Goal: Find specific page/section: Find specific page/section

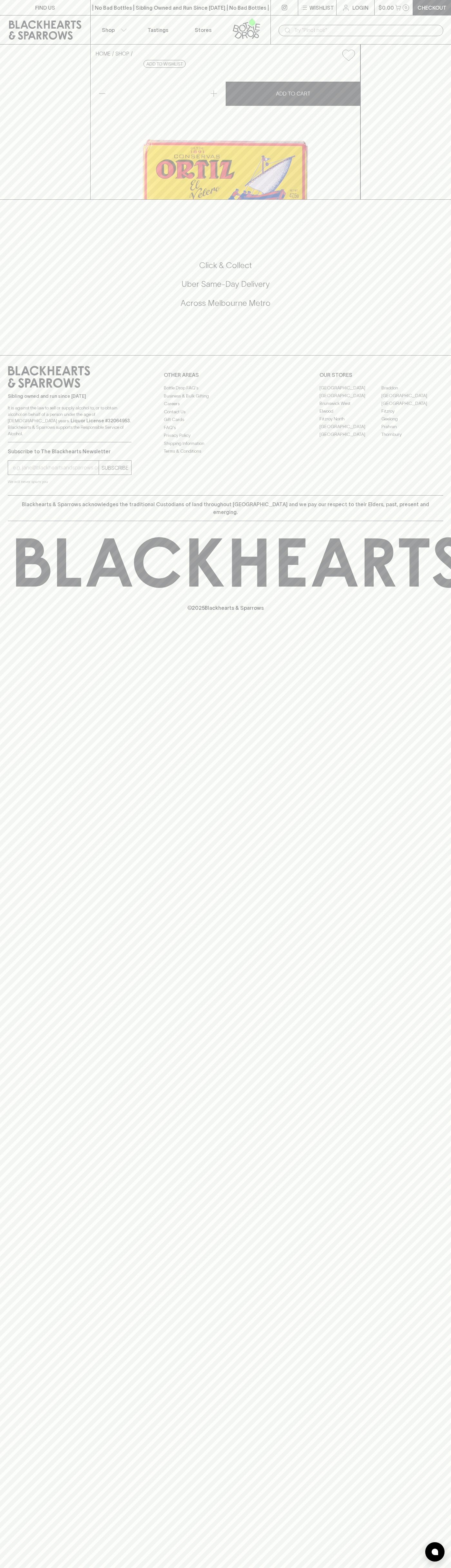
click at [60, 1] on link "FIND US" at bounding box center [45, 7] width 90 height 15
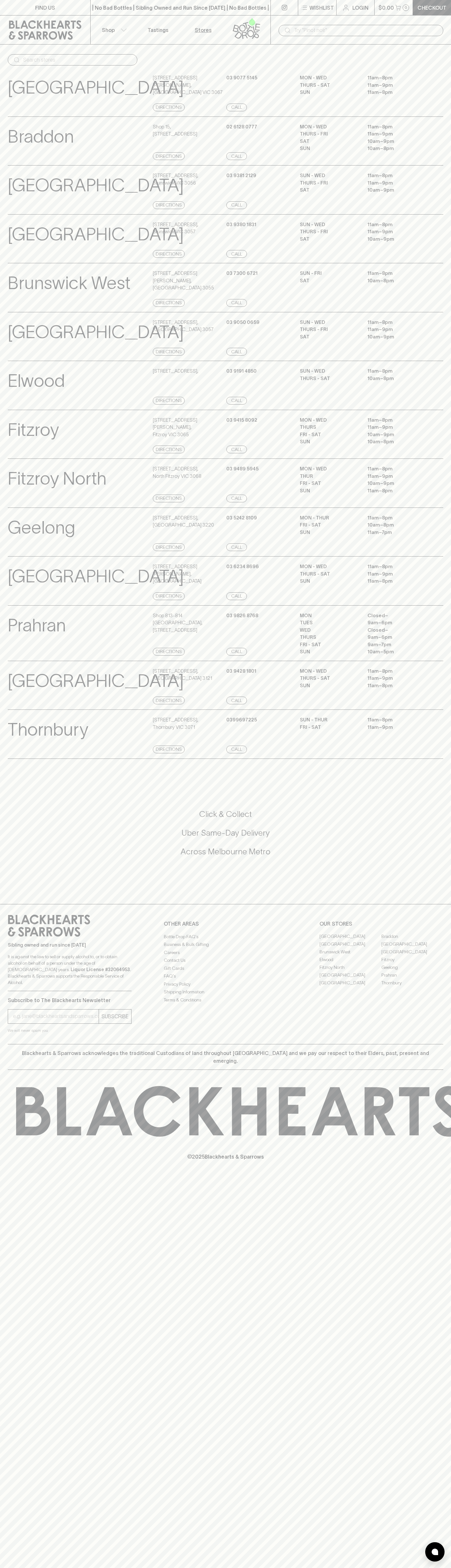
click at [448, 994] on div "Sibling owned and run since 2006 It is against the law to sell or supply alcoho…" at bounding box center [226, 974] width 451 height 140
click at [152, 1567] on html "FIND US | No Bad Bottles | Sibling Owned and Run Since 2006 | No Bad Bottles | …" at bounding box center [226, 784] width 451 height 1568
click at [15, 838] on h5 "Uber Same-Day Delivery" at bounding box center [225, 832] width 436 height 11
